Goal: Information Seeking & Learning: Learn about a topic

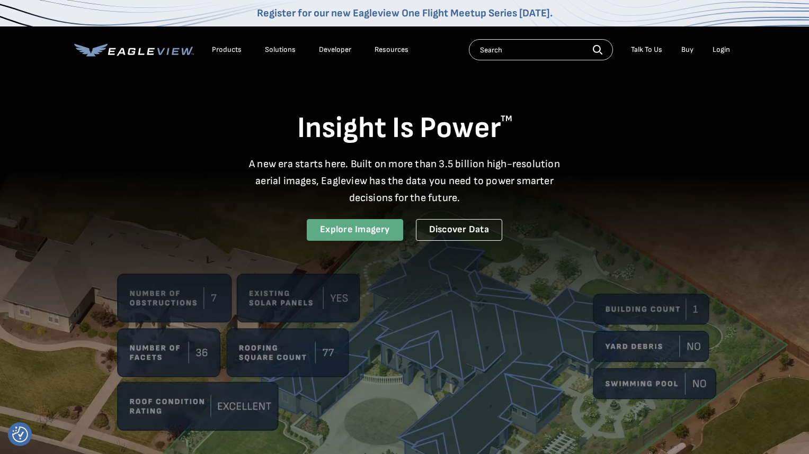
click at [348, 220] on link "Explore Imagery" at bounding box center [355, 230] width 96 height 22
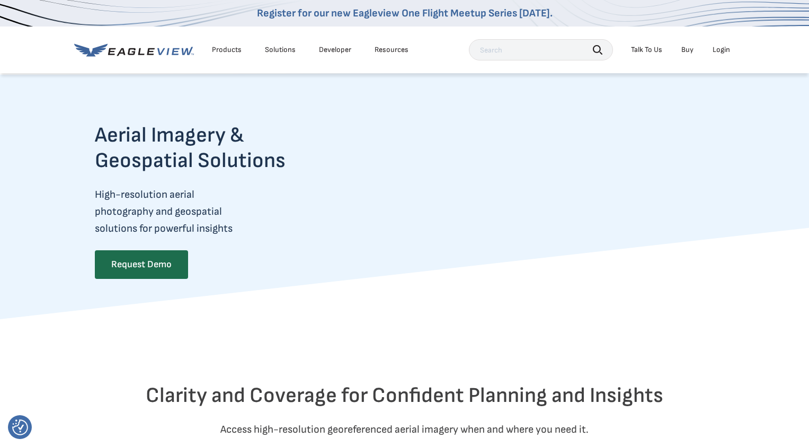
click at [228, 49] on div "Products" at bounding box center [227, 50] width 30 height 10
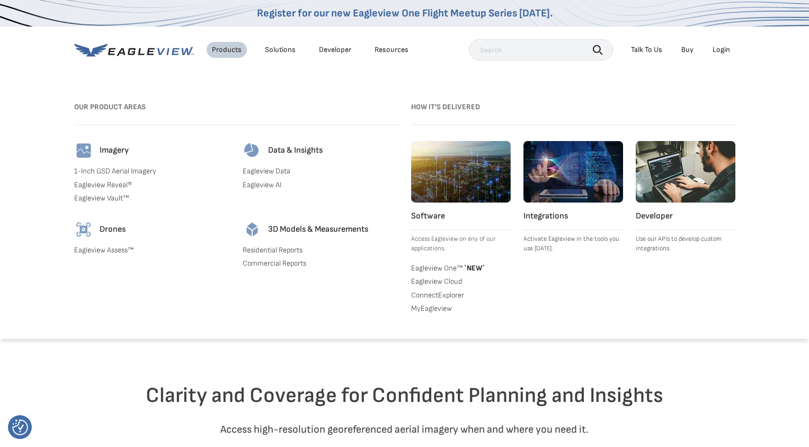
click at [95, 170] on link "1-Inch GSD Aerial Imagery" at bounding box center [152, 171] width 156 height 10
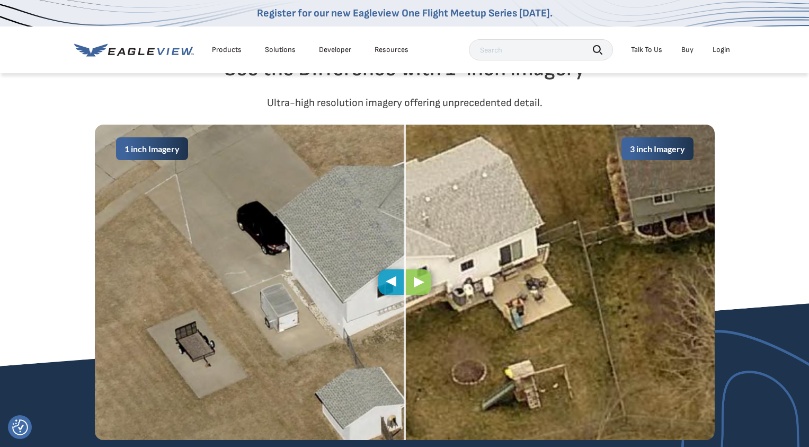
scroll to position [371, 0]
